Goal: Entertainment & Leisure: Browse casually

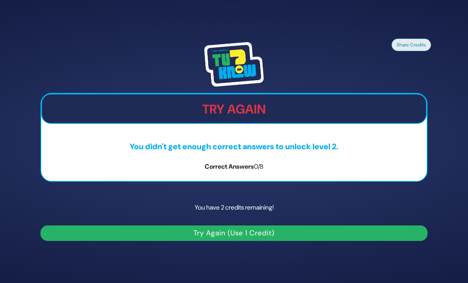
click at [275, 112] on div "Try Again" at bounding box center [234, 109] width 386 height 30
click at [139, 241] on button "Try Again (Use 1 Credit)" at bounding box center [233, 232] width 387 height 15
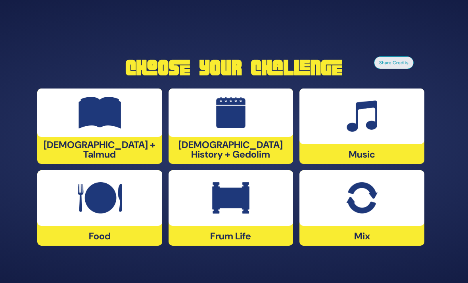
click at [94, 214] on img at bounding box center [100, 198] width 44 height 32
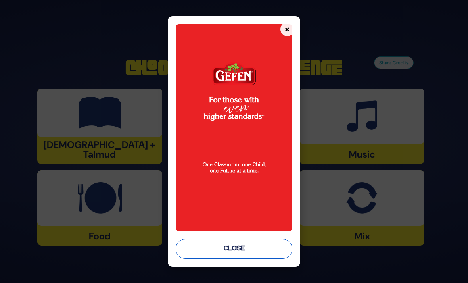
click at [223, 251] on button "Close" at bounding box center [234, 249] width 116 height 20
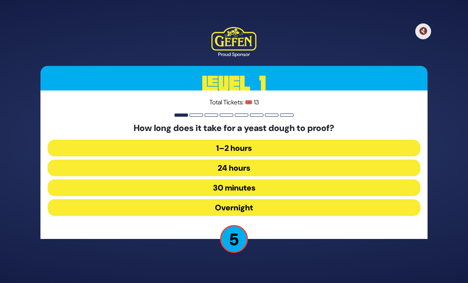
click at [201, 196] on button "30 minutes" at bounding box center [234, 187] width 373 height 17
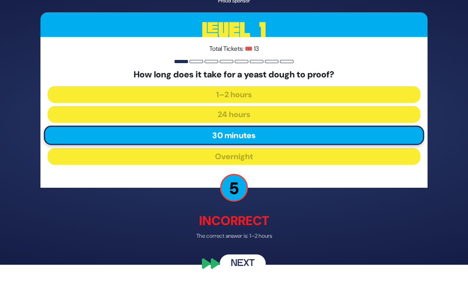
scroll to position [21, 0]
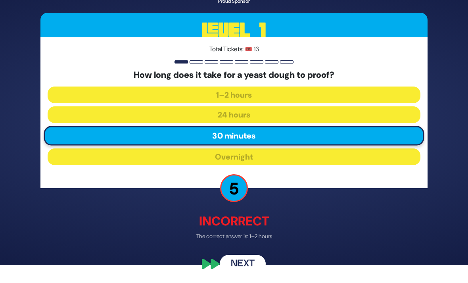
click at [237, 270] on button "Next" at bounding box center [243, 264] width 46 height 18
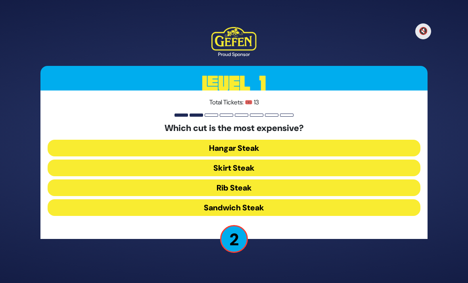
click at [191, 179] on button "Rib Steak" at bounding box center [234, 187] width 373 height 17
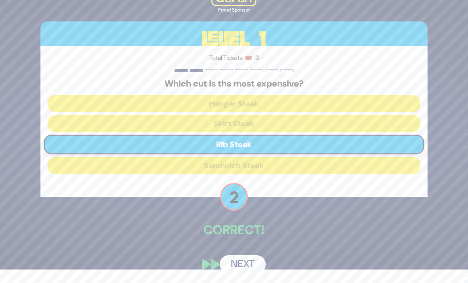
click at [229, 268] on button "Next" at bounding box center [243, 264] width 46 height 18
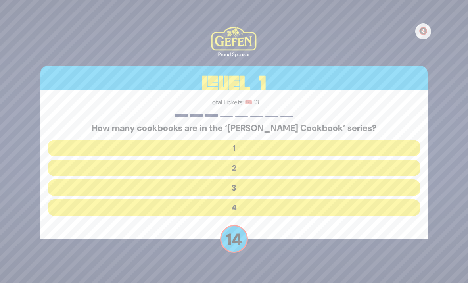
click at [211, 160] on button "2" at bounding box center [234, 168] width 373 height 17
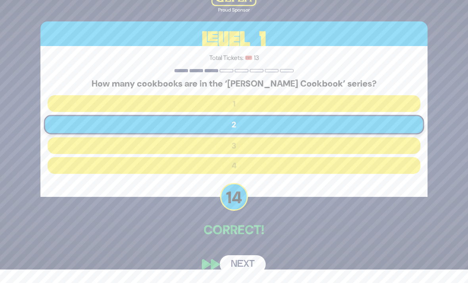
click at [228, 268] on button "Next" at bounding box center [243, 264] width 46 height 18
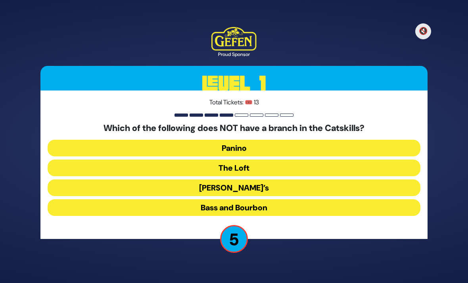
click at [190, 199] on button "Bass and Bourbon" at bounding box center [234, 207] width 373 height 17
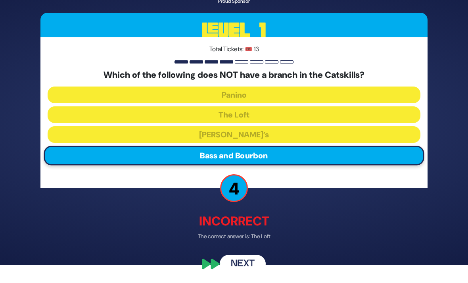
click at [238, 269] on button "Next" at bounding box center [243, 264] width 46 height 18
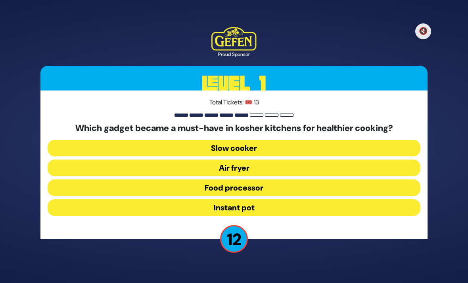
click at [199, 160] on button "Air fryer" at bounding box center [234, 168] width 373 height 17
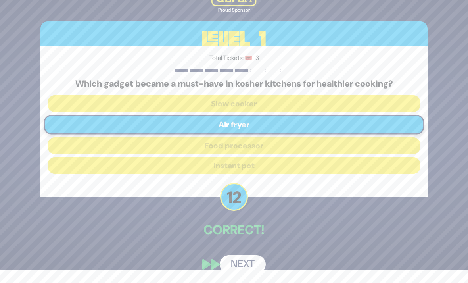
click at [231, 266] on button "Next" at bounding box center [243, 264] width 46 height 18
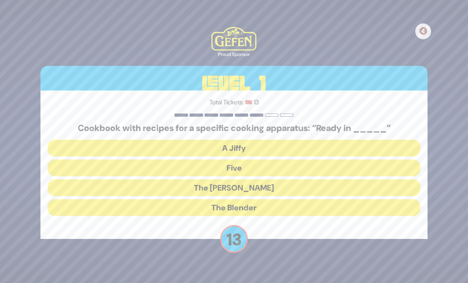
click at [203, 180] on button "The [PERSON_NAME]" at bounding box center [234, 187] width 373 height 17
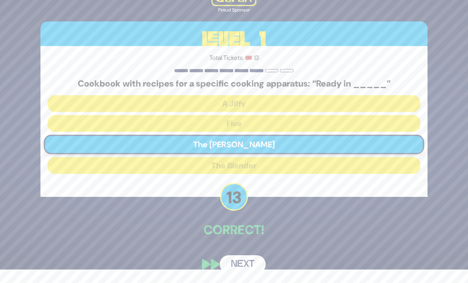
click at [229, 263] on button "Next" at bounding box center [243, 264] width 46 height 18
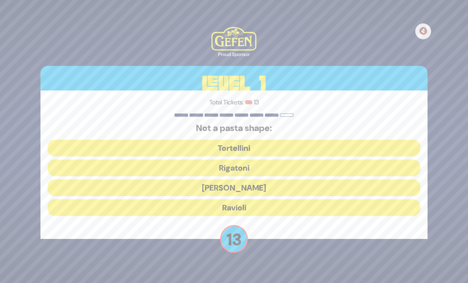
click at [202, 179] on button "[PERSON_NAME]" at bounding box center [234, 187] width 373 height 17
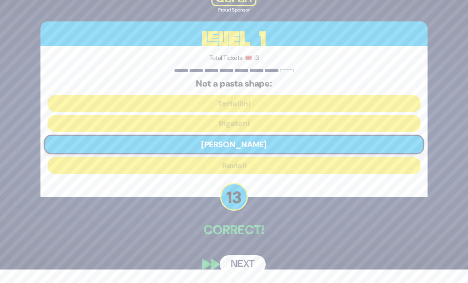
click at [232, 264] on button "Next" at bounding box center [243, 264] width 46 height 18
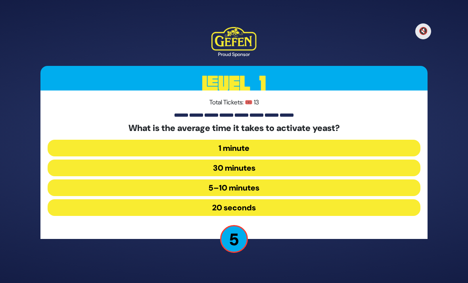
click at [185, 181] on button "5–10 minutes" at bounding box center [234, 187] width 373 height 17
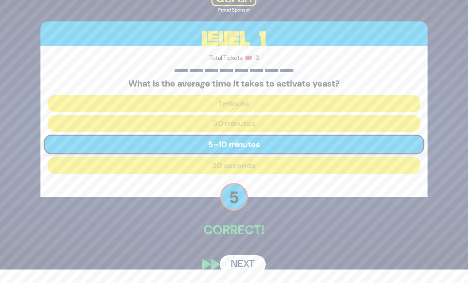
click at [231, 268] on button "Next" at bounding box center [243, 264] width 46 height 18
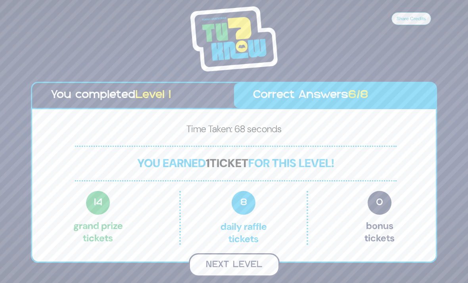
click at [206, 254] on button "Next Level" at bounding box center [234, 264] width 91 height 23
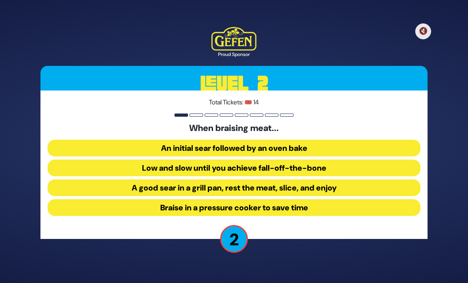
click at [148, 160] on button "Low and slow until you achieve fall-off-the-bone" at bounding box center [234, 168] width 373 height 17
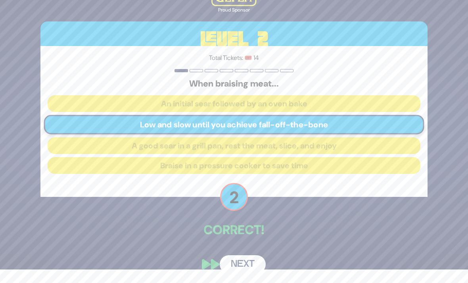
click at [228, 264] on button "Next" at bounding box center [243, 264] width 46 height 18
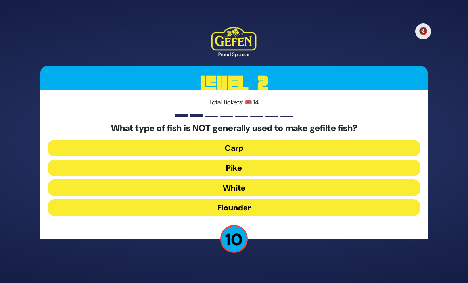
click at [192, 199] on button "Flounder" at bounding box center [234, 207] width 373 height 17
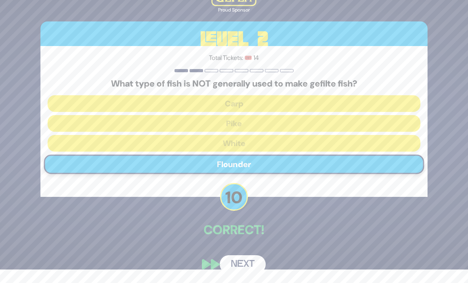
click at [227, 264] on button "Next" at bounding box center [243, 264] width 46 height 18
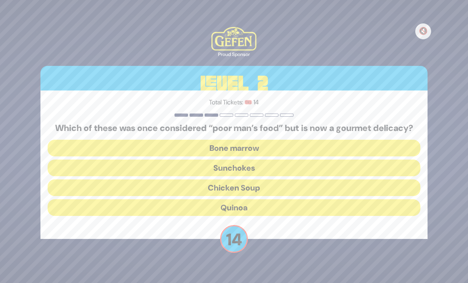
click at [166, 141] on button "Bone marrow" at bounding box center [234, 148] width 373 height 17
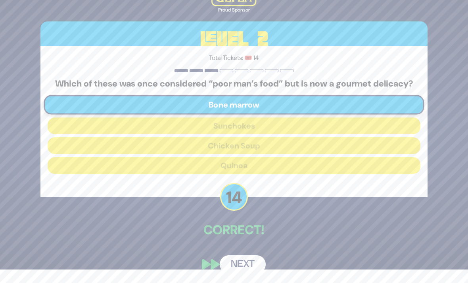
click at [231, 273] on button "Next" at bounding box center [243, 264] width 46 height 18
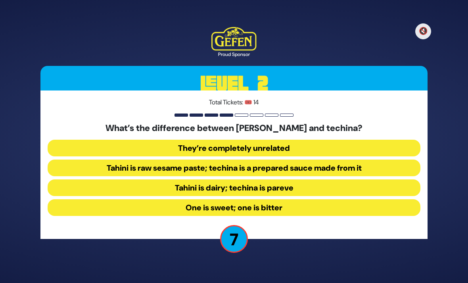
click at [162, 163] on button "Tahini is raw sesame paste; techina is a prepared sauce made from it" at bounding box center [234, 168] width 373 height 17
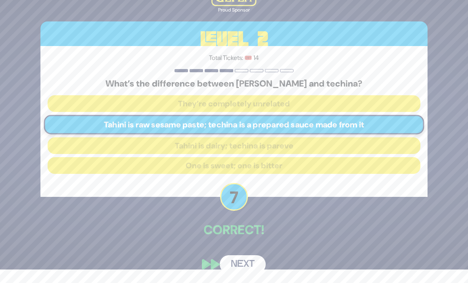
click at [230, 260] on button "Next" at bounding box center [243, 264] width 46 height 18
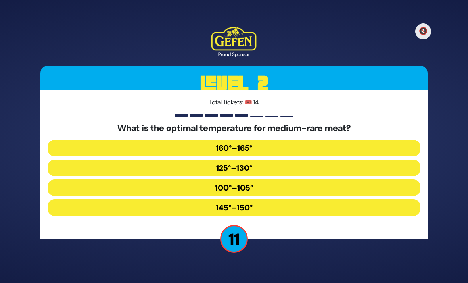
click at [196, 161] on button "125°–130°" at bounding box center [234, 168] width 373 height 17
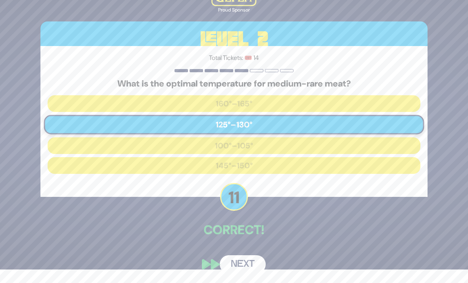
click at [229, 265] on button "Next" at bounding box center [243, 264] width 46 height 18
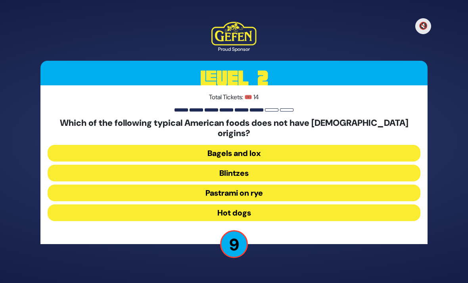
click at [196, 204] on button "Hot dogs" at bounding box center [234, 212] width 373 height 17
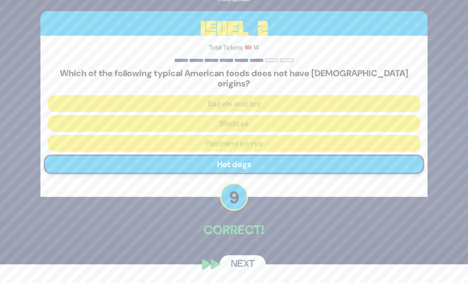
click at [228, 266] on button "Next" at bounding box center [243, 264] width 46 height 18
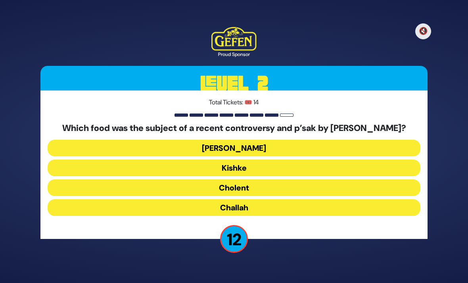
click at [203, 183] on button "Cholent" at bounding box center [234, 187] width 373 height 17
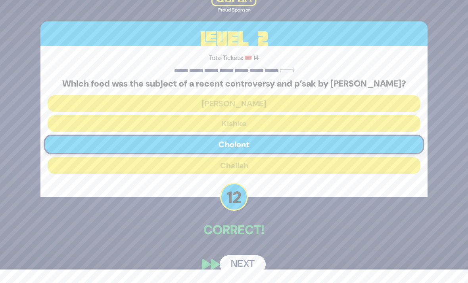
click at [231, 273] on button "Next" at bounding box center [243, 264] width 46 height 18
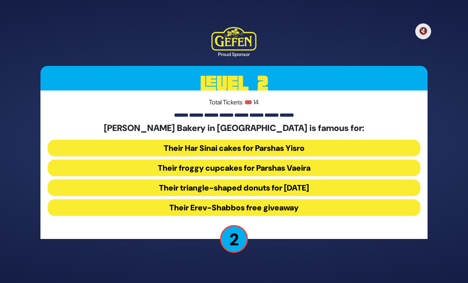
click at [142, 179] on button "Their triangle-shaped donuts for [DATE]" at bounding box center [234, 187] width 373 height 17
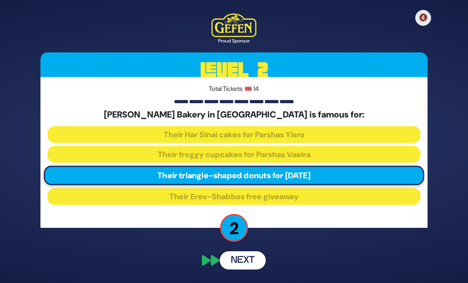
click at [227, 251] on button "Next" at bounding box center [243, 260] width 46 height 18
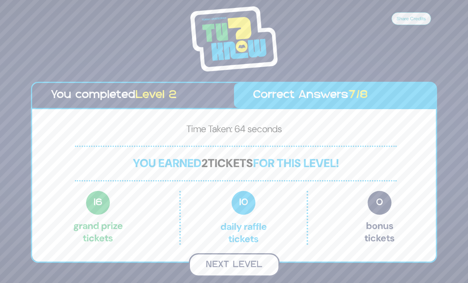
click at [227, 253] on button "Next Level" at bounding box center [234, 264] width 91 height 23
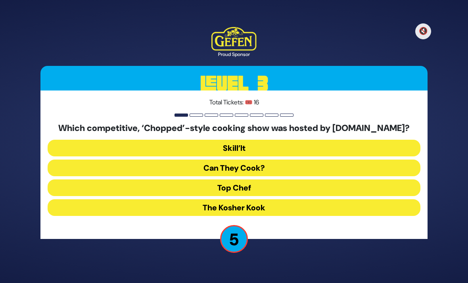
click at [192, 160] on button "Can They Cook?" at bounding box center [234, 168] width 373 height 17
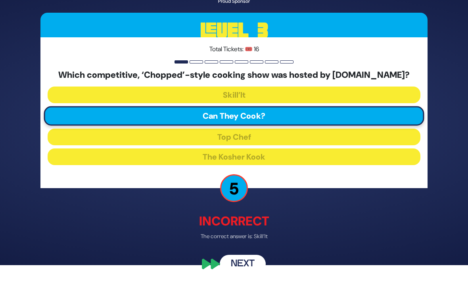
click at [235, 269] on button "Next" at bounding box center [243, 264] width 46 height 18
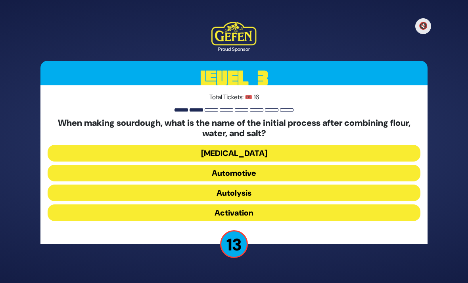
click at [195, 185] on button "Autolysis" at bounding box center [234, 193] width 373 height 17
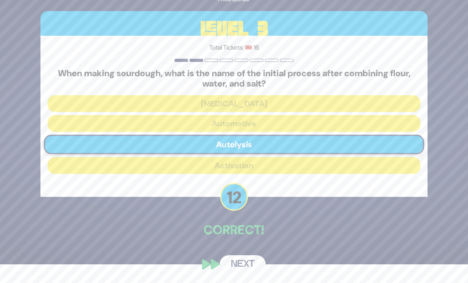
click at [235, 268] on button "Next" at bounding box center [243, 264] width 46 height 18
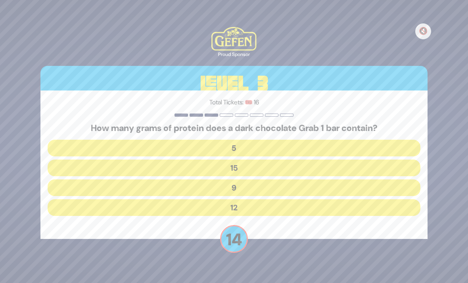
click at [192, 160] on button "15" at bounding box center [234, 168] width 373 height 17
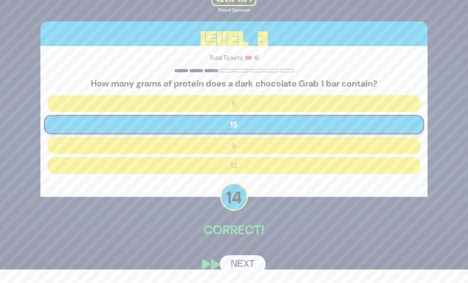
click at [235, 266] on button "Next" at bounding box center [243, 264] width 46 height 18
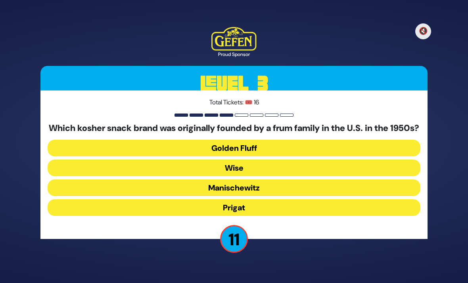
click at [194, 144] on button "Golden Fluff" at bounding box center [234, 148] width 373 height 17
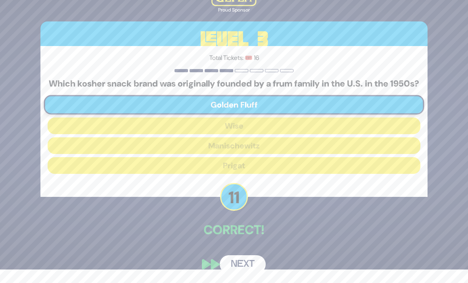
click at [232, 271] on button "Next" at bounding box center [243, 264] width 46 height 18
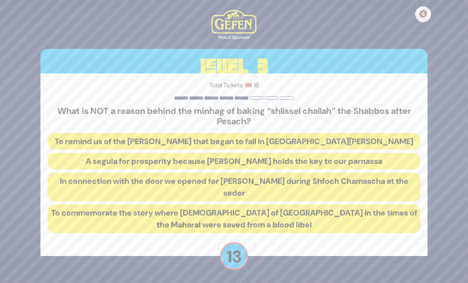
click at [169, 177] on button "In connection with the door we opened for [PERSON_NAME] during Shfoch Chamascha…" at bounding box center [234, 187] width 373 height 29
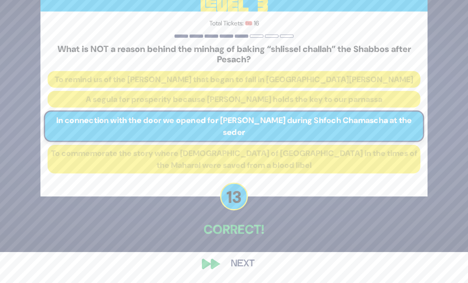
scroll to position [43, 0]
click at [237, 259] on button "Next" at bounding box center [243, 264] width 46 height 18
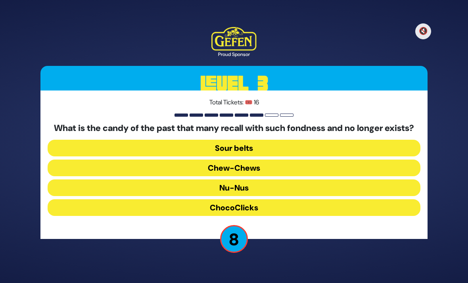
click at [205, 199] on button "ChocoClicks" at bounding box center [234, 207] width 373 height 17
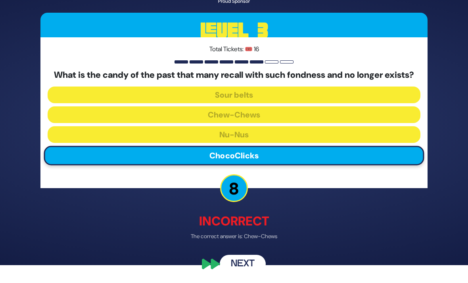
click at [236, 270] on button "Next" at bounding box center [243, 264] width 46 height 18
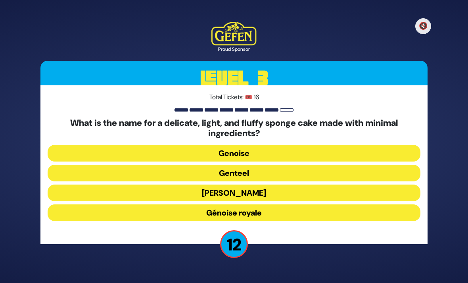
click at [197, 145] on button "Genoise" at bounding box center [234, 153] width 373 height 17
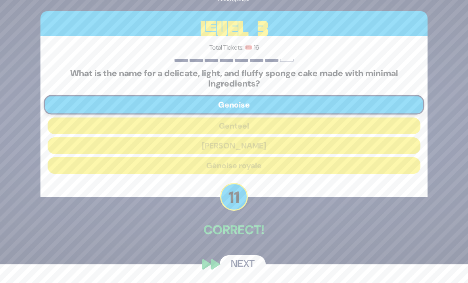
click at [227, 262] on button "Next" at bounding box center [243, 264] width 46 height 18
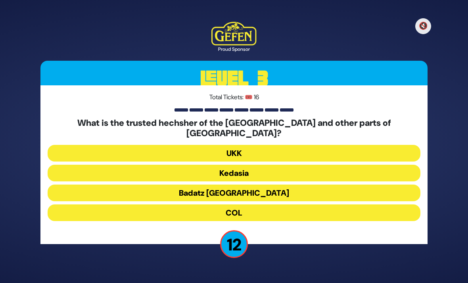
click at [201, 185] on button "Badatz [GEOGRAPHIC_DATA]" at bounding box center [234, 193] width 373 height 17
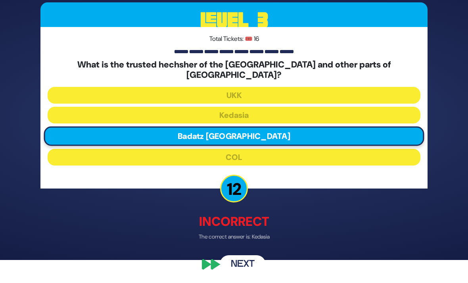
click at [235, 263] on button "Next" at bounding box center [243, 264] width 46 height 18
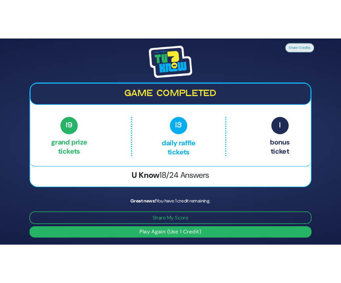
scroll to position [0, 0]
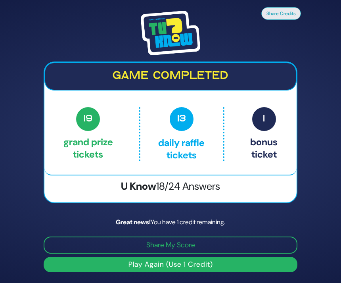
click at [72, 6] on div "Share Credits Game completed 19 Grand Prize tickets 13 Daily Raffle tickets 1 B…" at bounding box center [170, 141] width 341 height 283
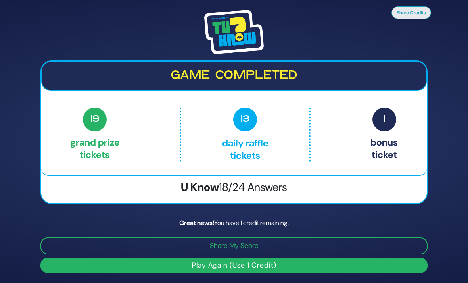
scroll to position [25, 0]
click at [379, 120] on p "1 Bonus ticket" at bounding box center [384, 135] width 27 height 54
click at [236, 37] on img at bounding box center [234, 32] width 60 height 44
click at [225, 37] on img at bounding box center [234, 32] width 60 height 44
